Goal: Task Accomplishment & Management: Manage account settings

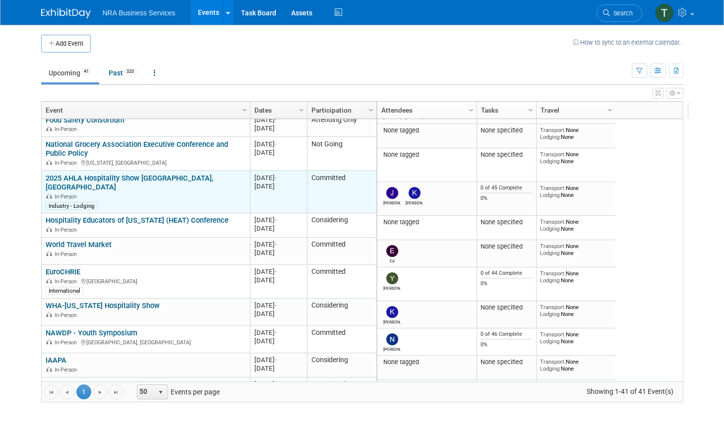
scroll to position [788, 0]
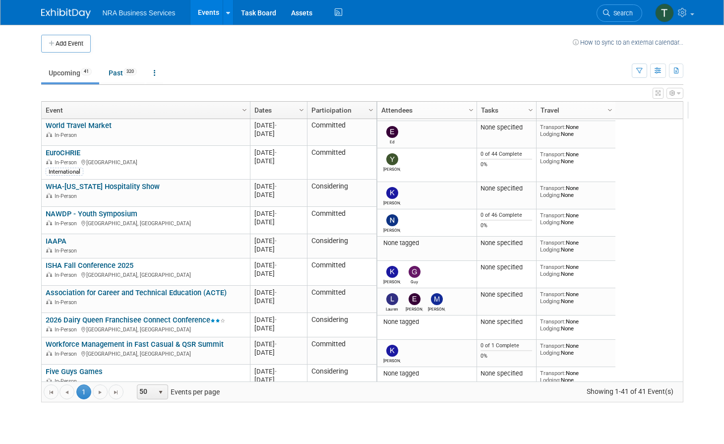
click at [131, 288] on link "Association for Career and Technical Education (ACTE)" at bounding box center [136, 292] width 181 height 9
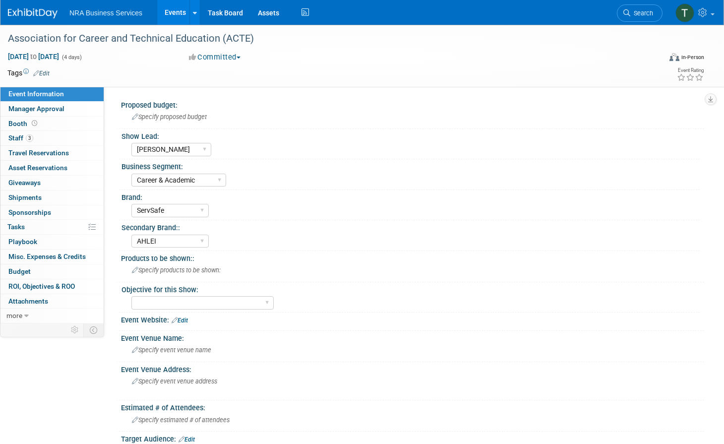
select select "[PERSON_NAME]"
select select "Career & Academic"
select select "ServSafe"
select select "AHLEI"
click at [61, 167] on span "Asset Reservations 0" at bounding box center [37, 168] width 59 height 8
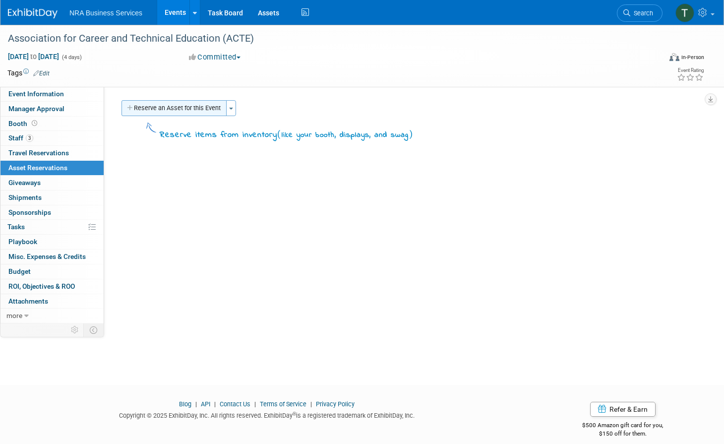
click at [198, 110] on button "Reserve an Asset for this Event" at bounding box center [174, 108] width 105 height 16
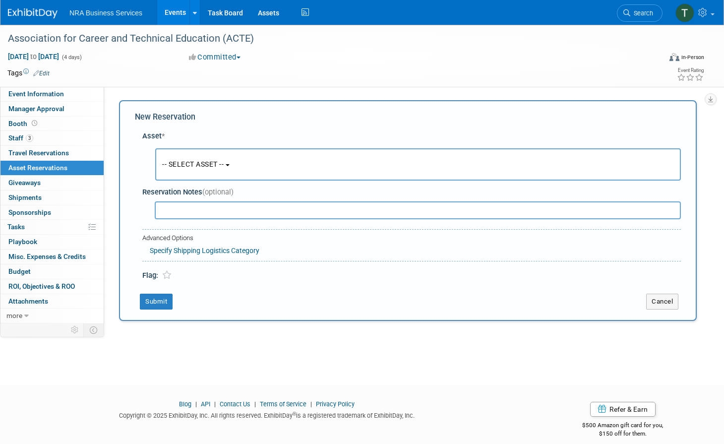
scroll to position [9, 0]
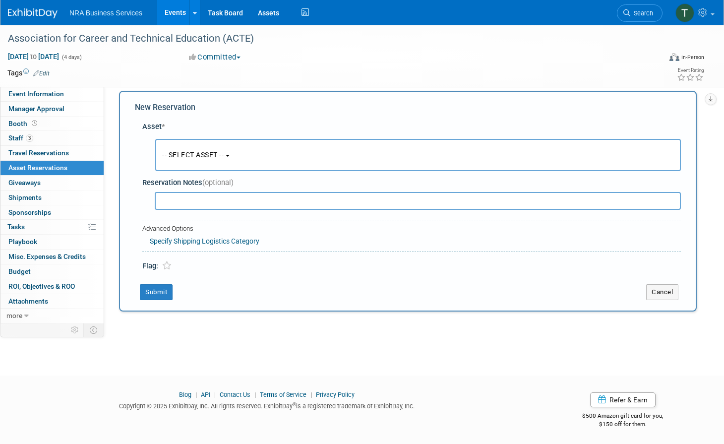
click at [230, 155] on b "button" at bounding box center [228, 156] width 4 height 2
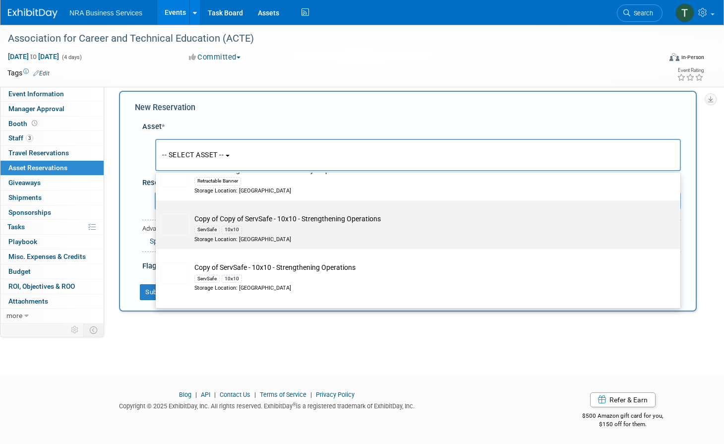
scroll to position [347, 0]
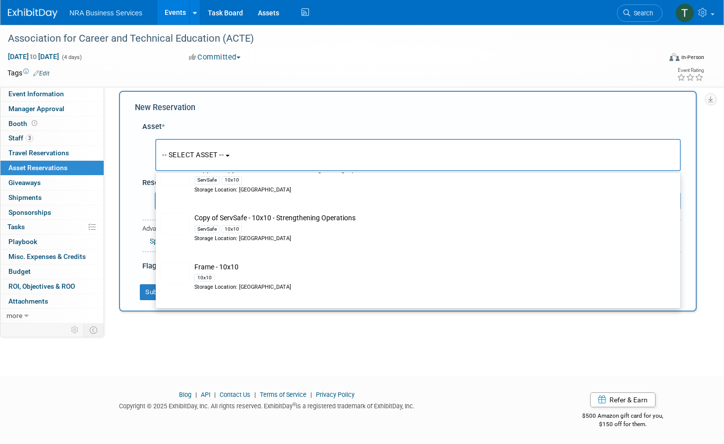
click at [555, 102] on div "New Reservation Asset * -- SELECT ASSET --" at bounding box center [408, 201] width 578 height 221
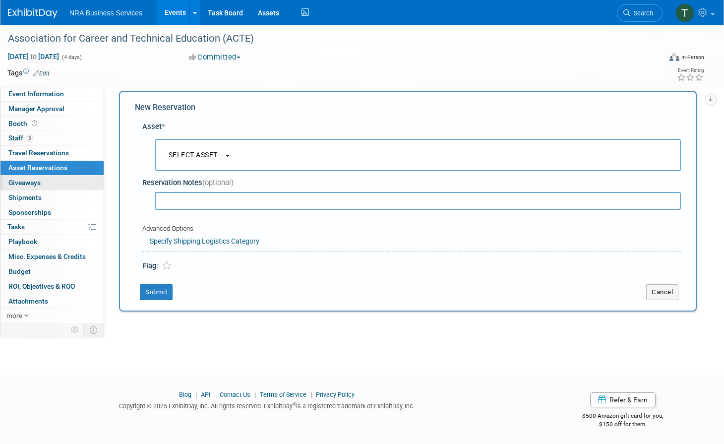
click at [32, 181] on span "Giveaways 0" at bounding box center [24, 183] width 32 height 8
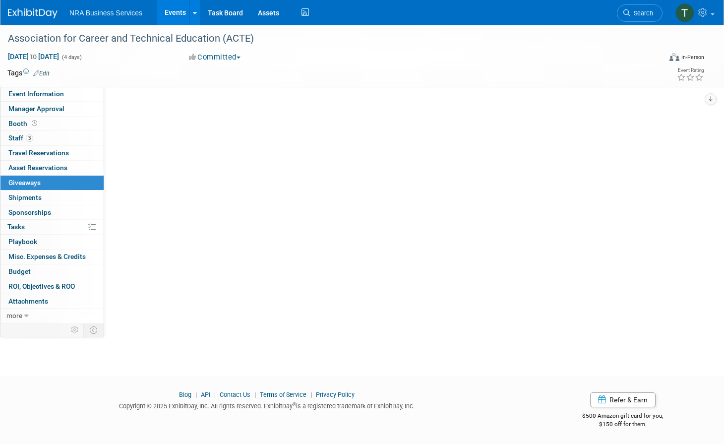
scroll to position [0, 0]
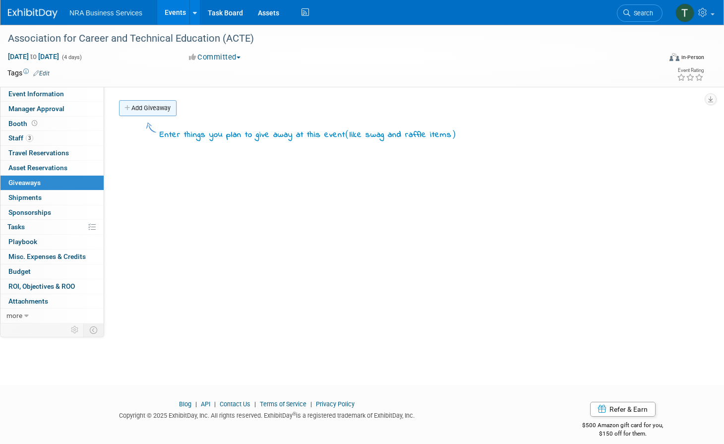
click at [159, 111] on link "Add Giveaway" at bounding box center [148, 108] width 58 height 16
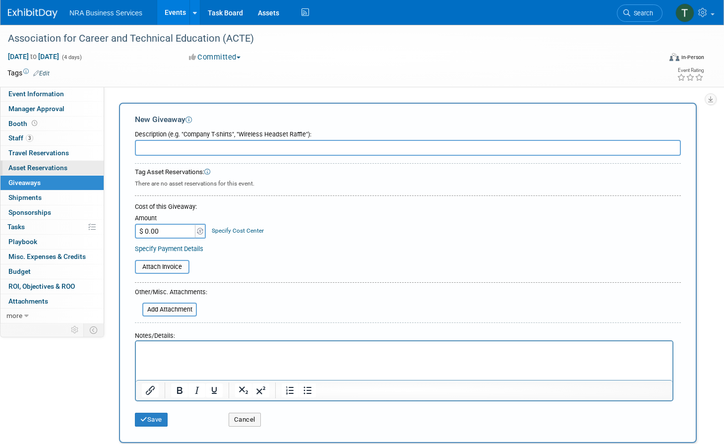
click at [46, 164] on span "Asset Reservations 0" at bounding box center [37, 168] width 59 height 8
